Goal: Task Accomplishment & Management: Manage account settings

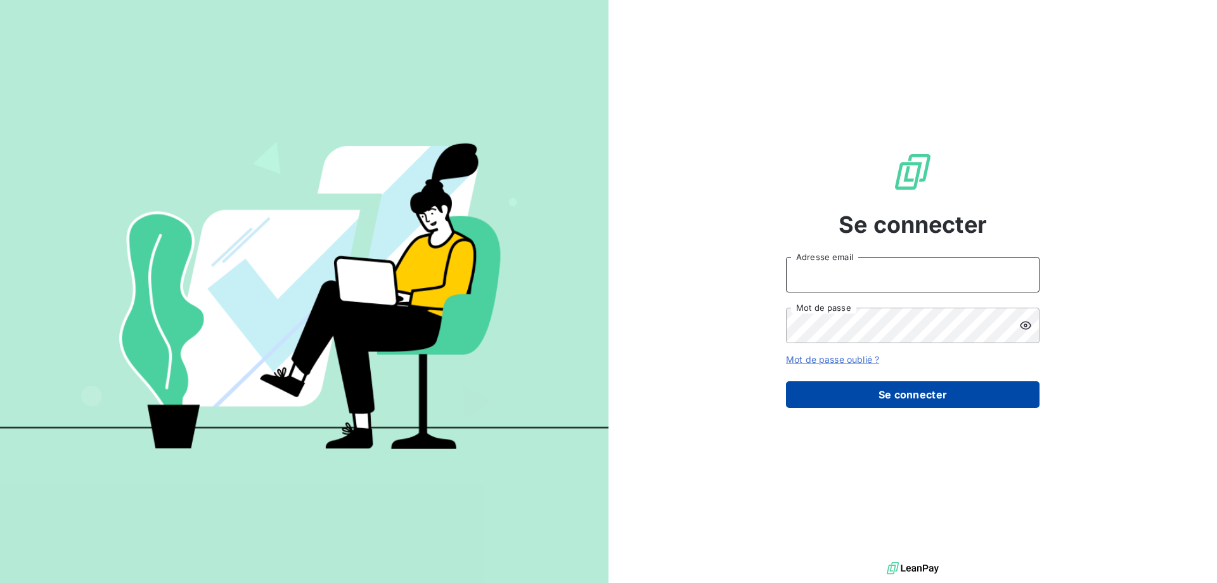
type input "[EMAIL_ADDRESS][DOMAIN_NAME]"
click at [916, 401] on button "Se connecter" at bounding box center [913, 394] width 254 height 27
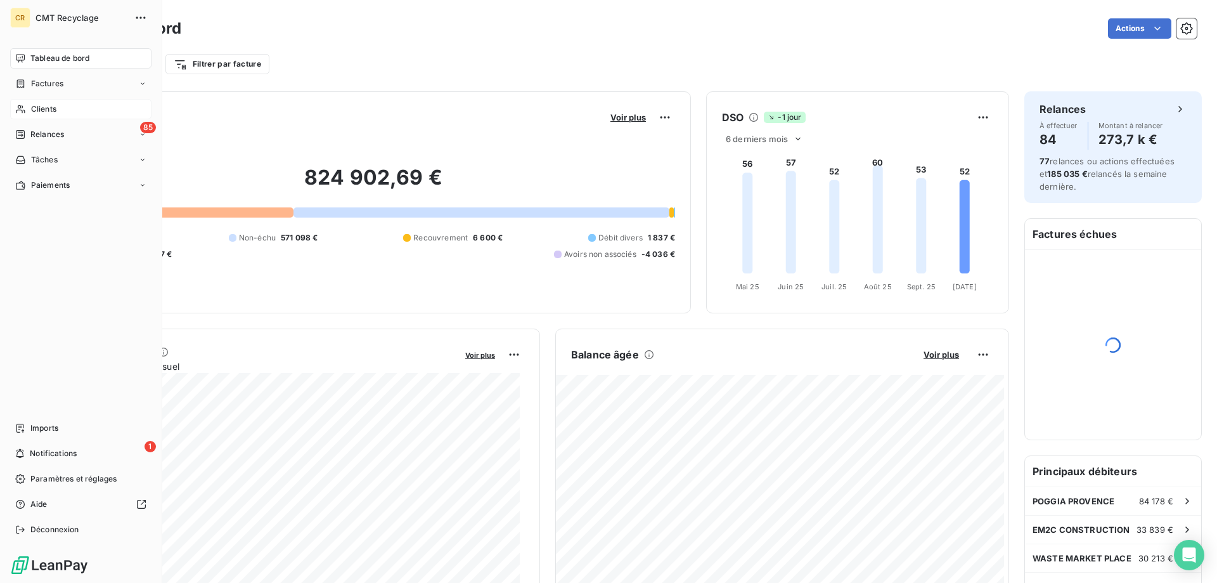
click at [52, 105] on span "Clients" at bounding box center [43, 108] width 25 height 11
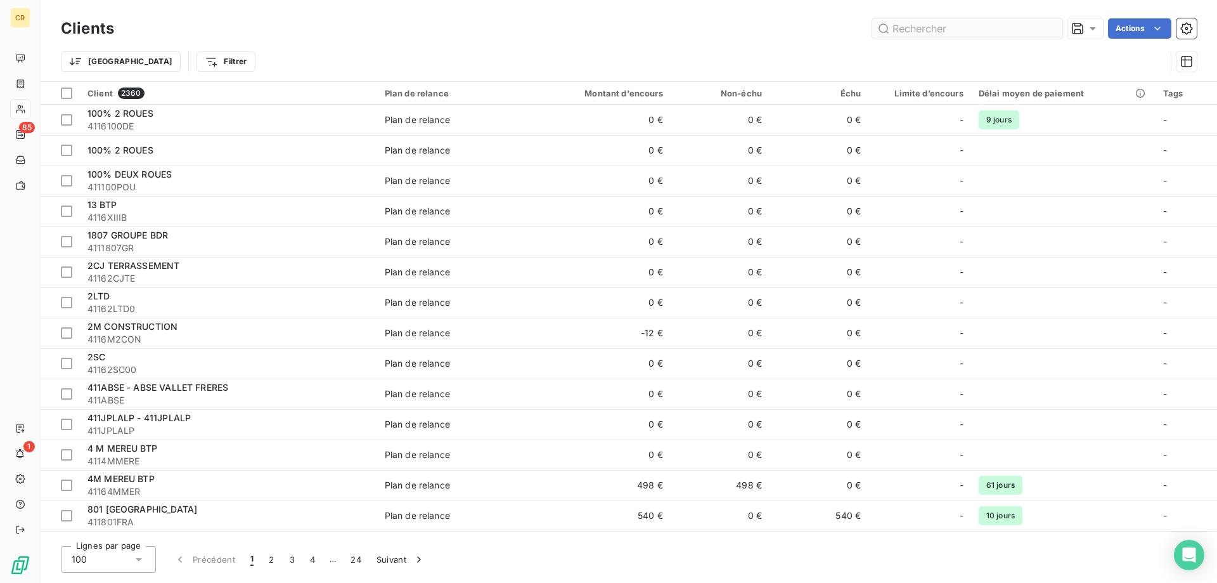
click at [922, 28] on input "text" at bounding box center [967, 28] width 190 height 20
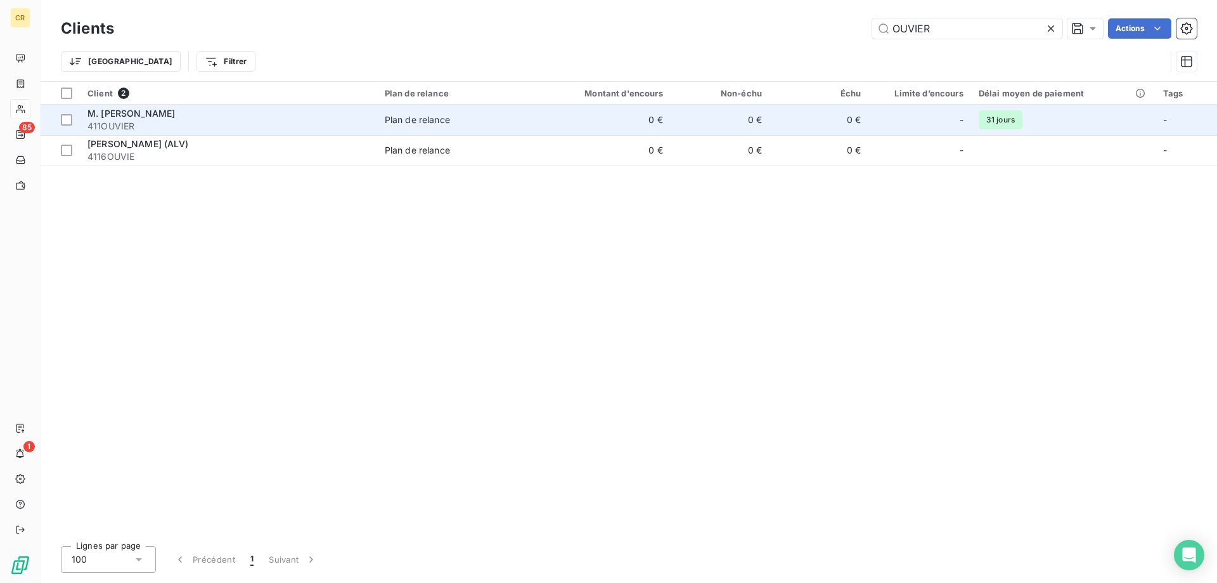
type input "OUVIER"
click at [367, 128] on span "411OUVIER" at bounding box center [228, 126] width 282 height 13
